Goal: Transaction & Acquisition: Purchase product/service

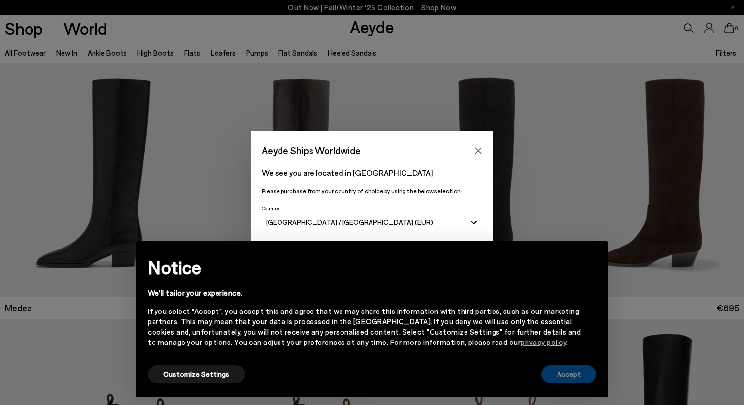
click at [564, 377] on button "Accept" at bounding box center [568, 374] width 55 height 18
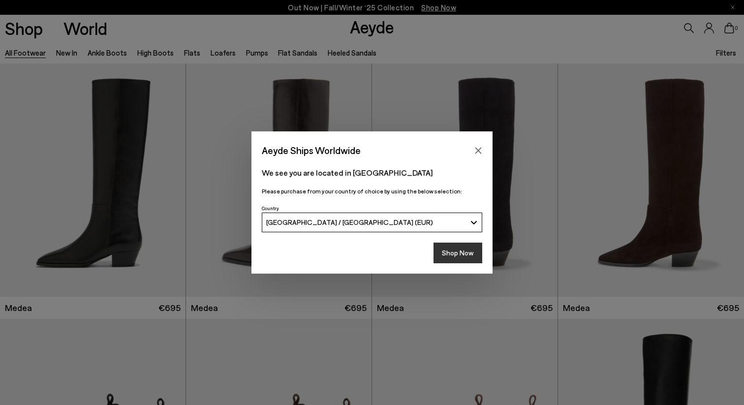
click at [468, 252] on button "Shop Now" at bounding box center [458, 253] width 49 height 21
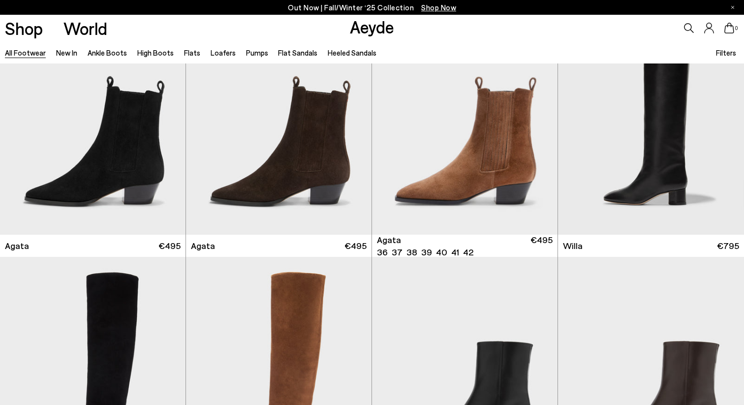
scroll to position [321, 0]
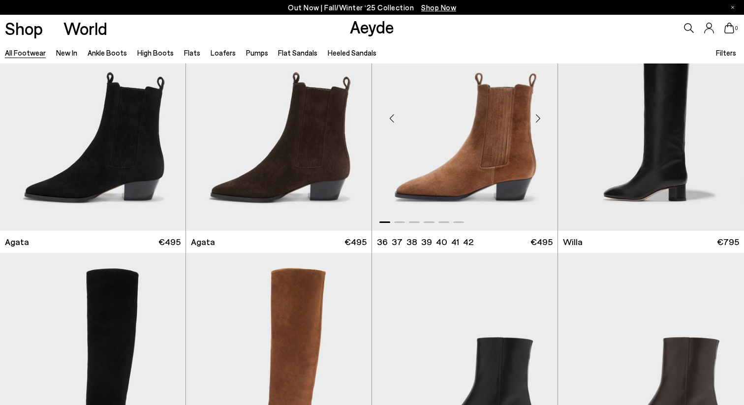
click at [539, 118] on div "Next slide" at bounding box center [538, 118] width 30 height 30
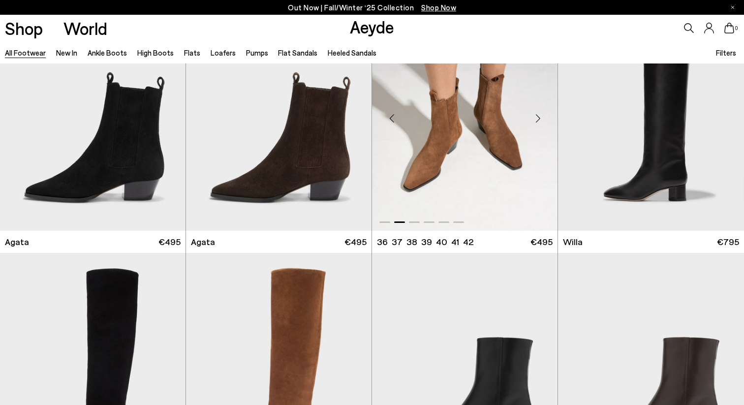
click at [539, 119] on div "Next slide" at bounding box center [538, 118] width 30 height 30
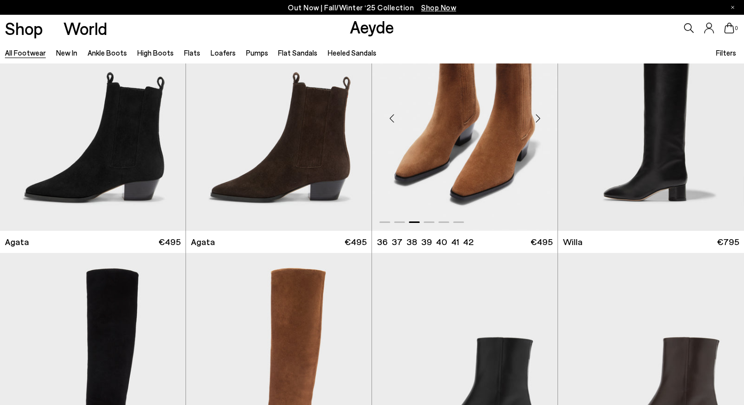
click at [539, 119] on div "Next slide" at bounding box center [538, 118] width 30 height 30
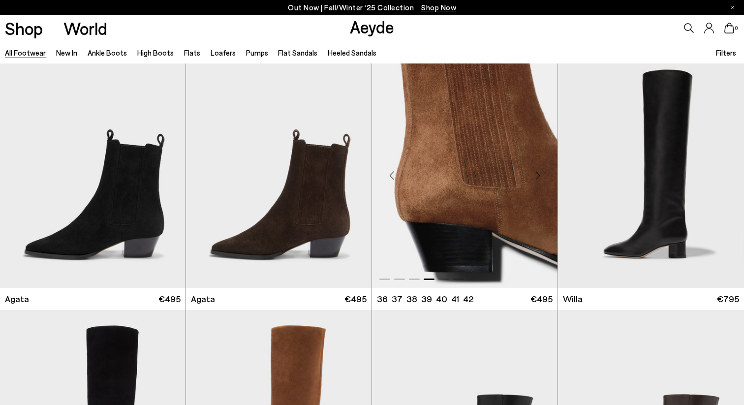
scroll to position [261, 0]
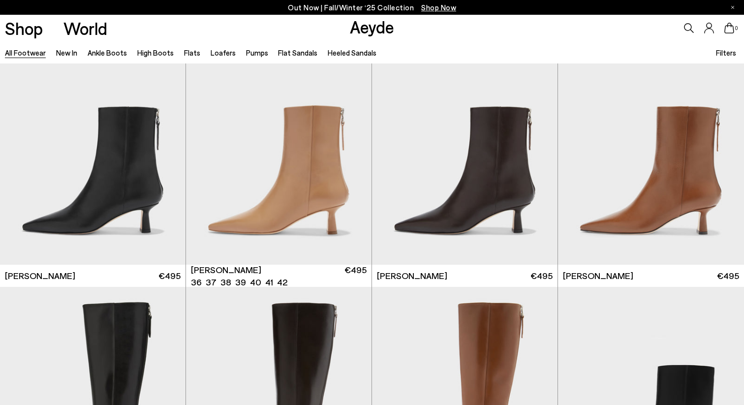
scroll to position [1851, 0]
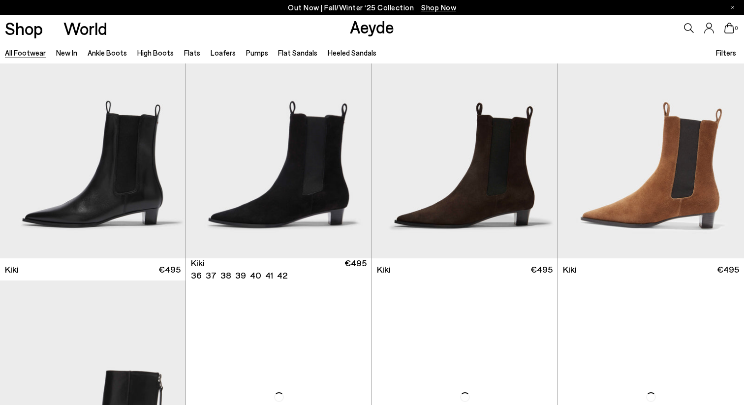
scroll to position [3880, 0]
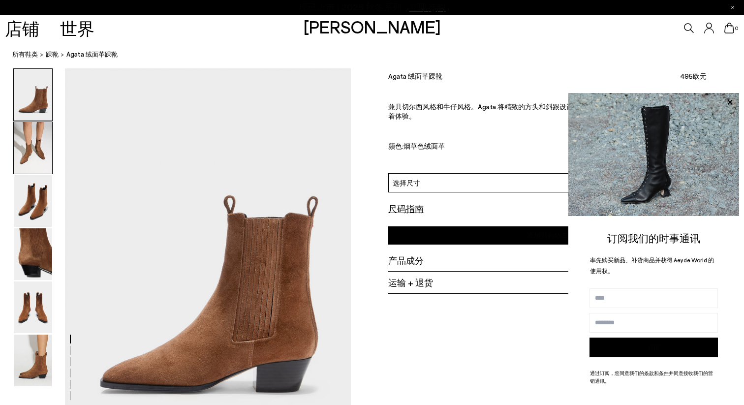
click at [40, 135] on img at bounding box center [33, 148] width 38 height 52
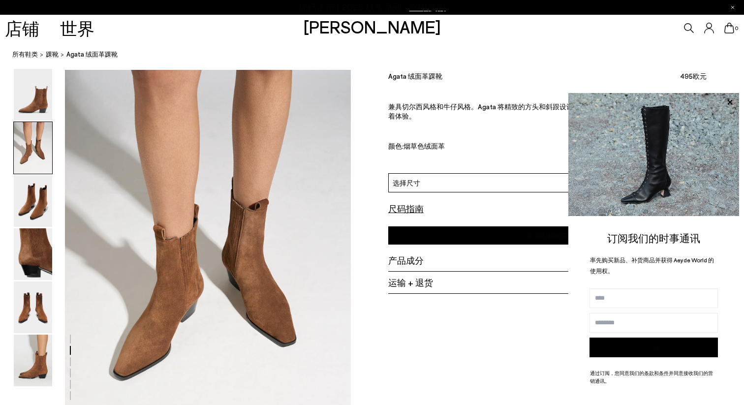
scroll to position [384, 0]
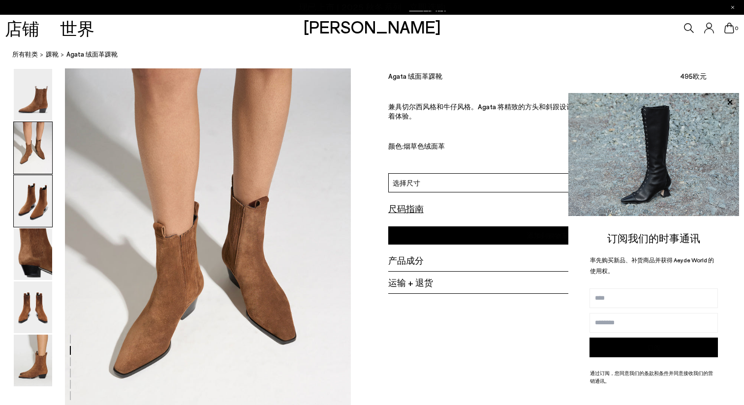
click at [29, 206] on img at bounding box center [33, 201] width 38 height 52
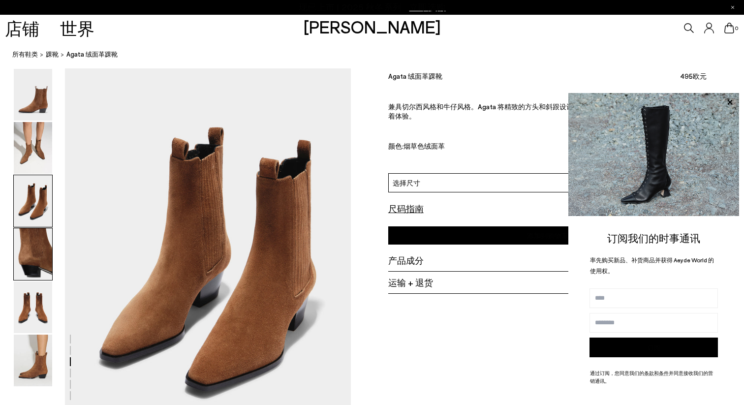
click at [32, 250] on img at bounding box center [33, 254] width 38 height 52
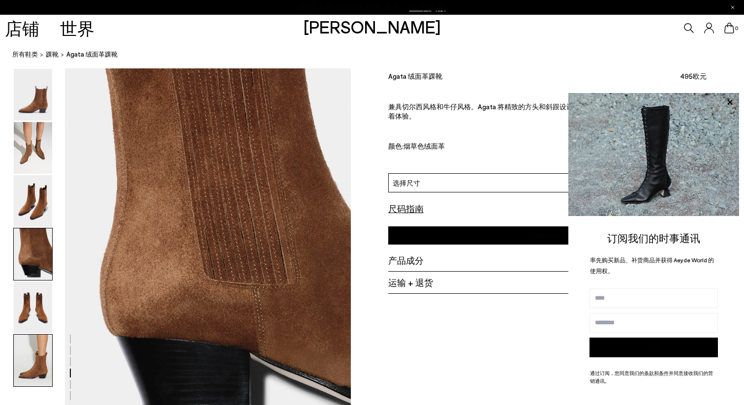
click at [33, 357] on img at bounding box center [33, 361] width 38 height 52
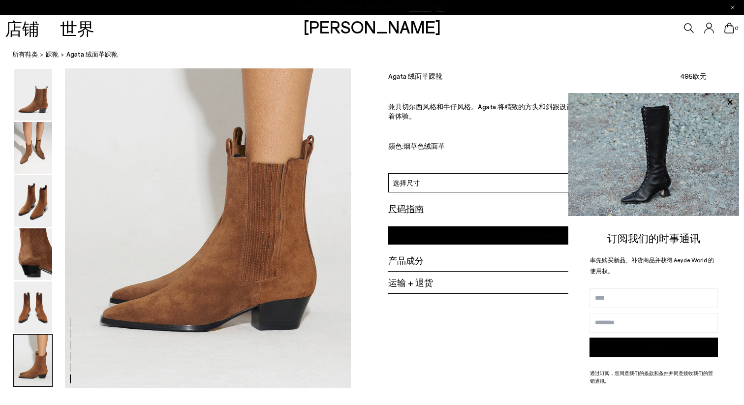
scroll to position [1983, 0]
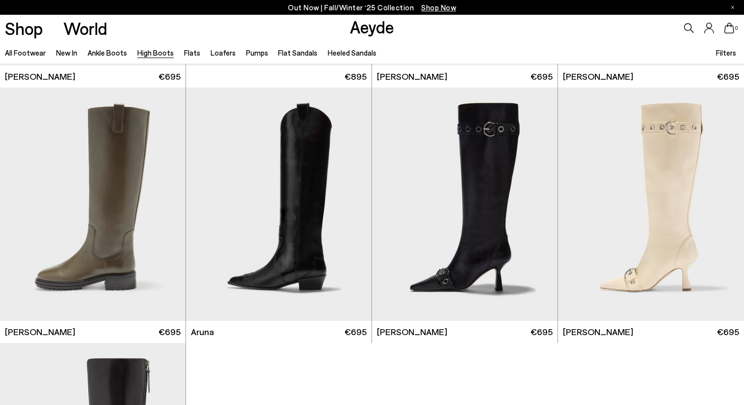
scroll to position [2050, 0]
